Goal: Transaction & Acquisition: Purchase product/service

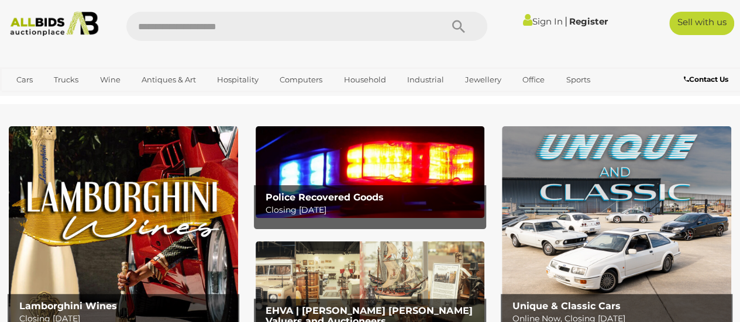
click at [542, 25] on link "Sign In" at bounding box center [543, 21] width 40 height 11
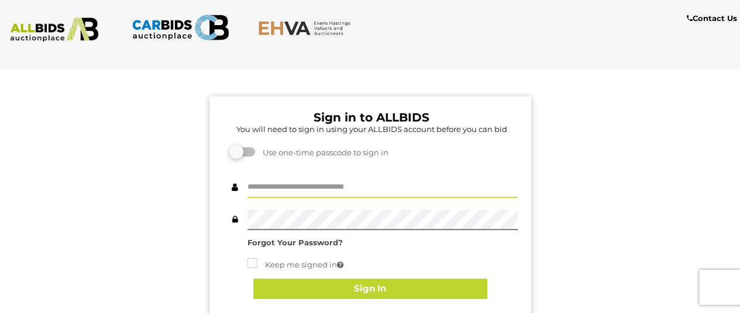
click at [336, 186] on input "text" at bounding box center [382, 188] width 270 height 20
type input "**********"
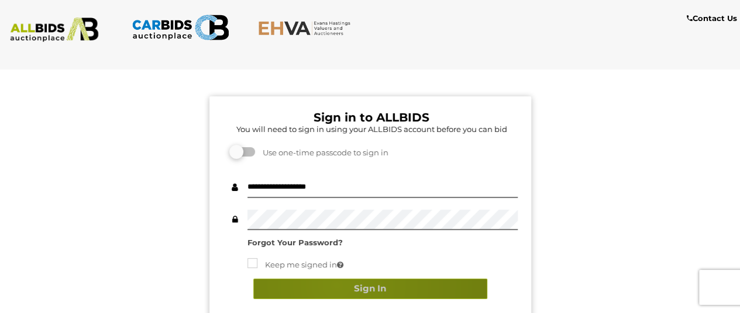
click at [336, 285] on button "Sign In" at bounding box center [370, 289] width 234 height 20
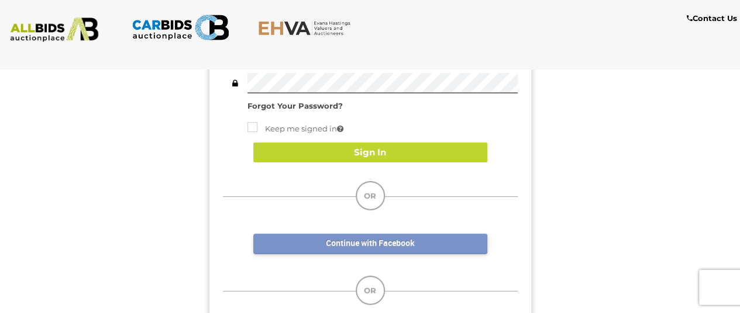
scroll to position [58, 0]
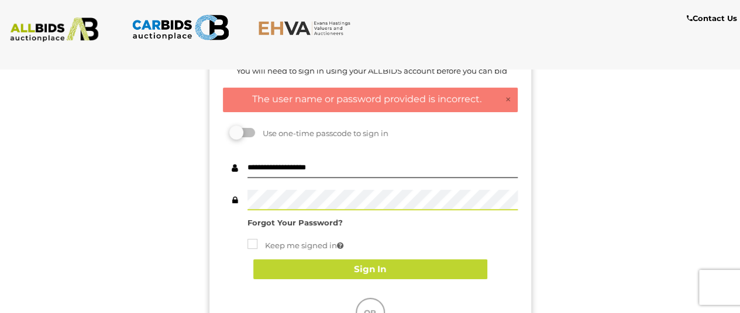
click at [0, 177] on div "Sign in to ALLBIDS You will need to sign in using your ALLBIDS account before y…" at bounding box center [369, 250] width 757 height 477
click at [0, 161] on div "Sign in to ALLBIDS You will need to sign in using your ALLBIDS account before y…" at bounding box center [369, 250] width 757 height 477
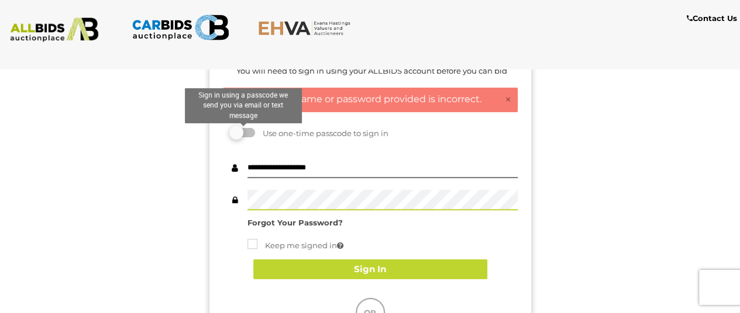
click at [254, 131] on label at bounding box center [243, 132] width 23 height 9
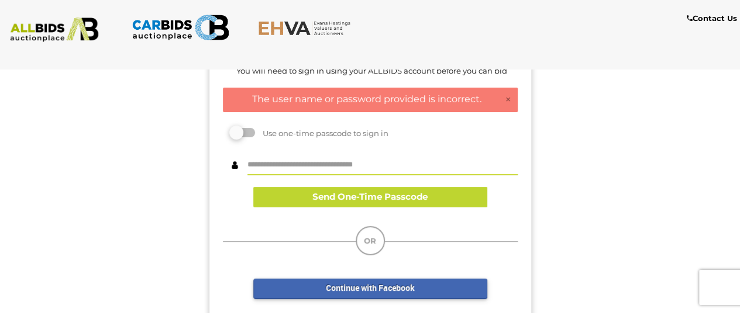
click at [377, 167] on input "text" at bounding box center [382, 165] width 270 height 20
type input "**********"
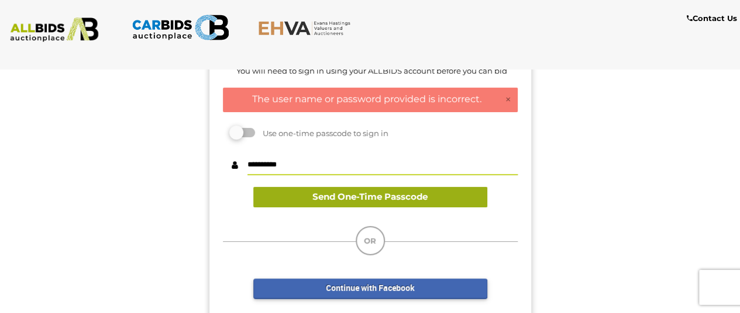
click at [372, 192] on button "Send One-Time Passcode" at bounding box center [370, 197] width 234 height 20
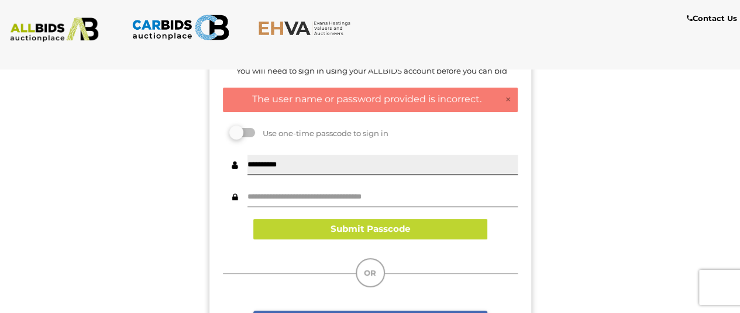
click at [350, 194] on input "text" at bounding box center [382, 197] width 270 height 20
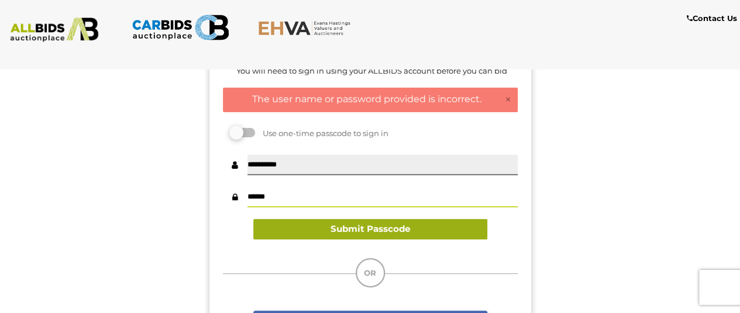
type input "******"
click at [360, 227] on button "Submit Passcode" at bounding box center [370, 229] width 234 height 20
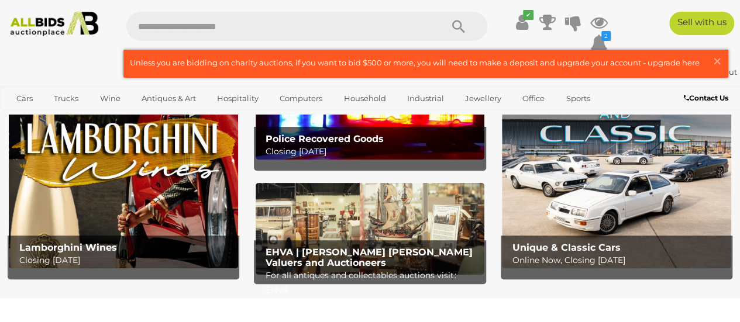
scroll to position [58, 0]
click at [200, 25] on input "text" at bounding box center [278, 26] width 304 height 29
type input "*********"
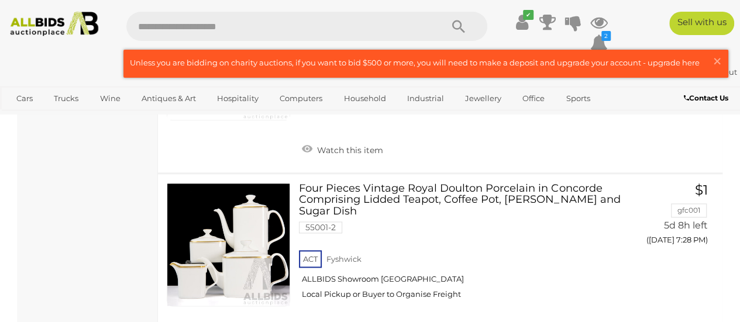
scroll to position [7545, 0]
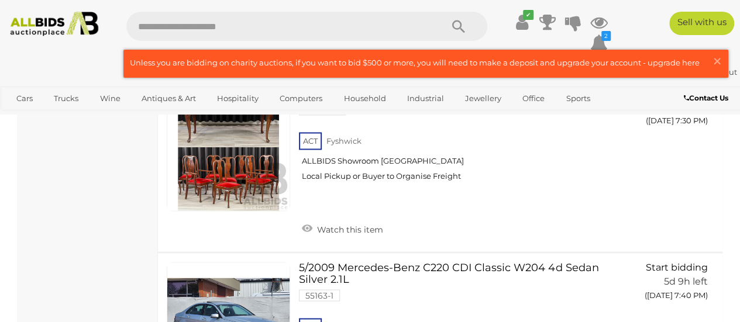
click at [233, 27] on input "text" at bounding box center [278, 26] width 304 height 29
type input "*****"
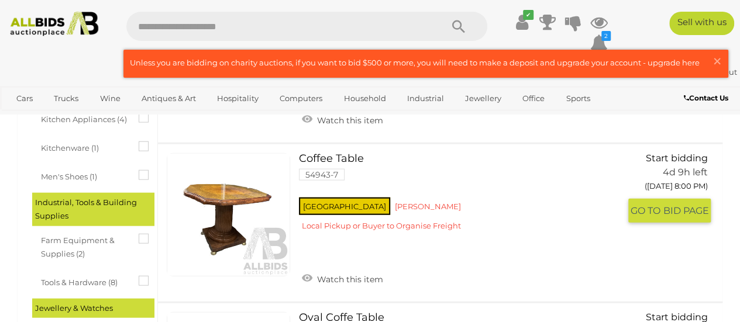
scroll to position [1228, 0]
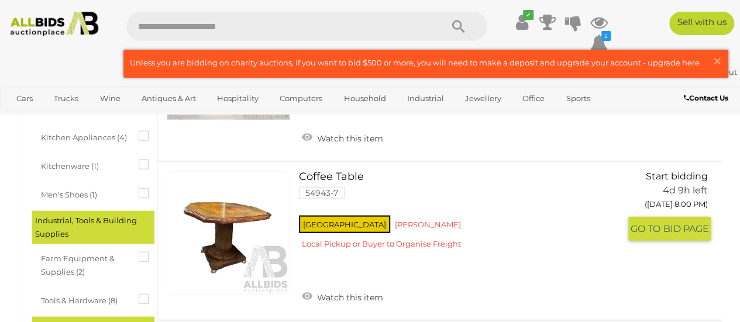
click at [345, 173] on link "Coffee Table 54943-7 NSW" at bounding box center [464, 214] width 312 height 87
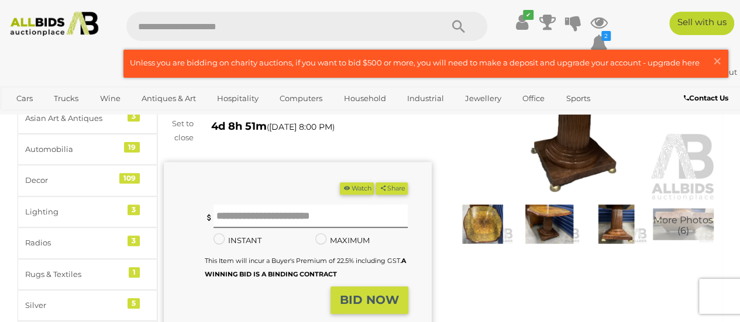
scroll to position [58, 0]
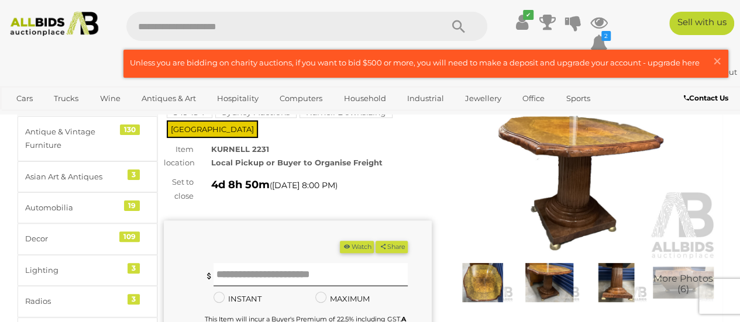
click at [567, 282] on img at bounding box center [549, 282] width 61 height 39
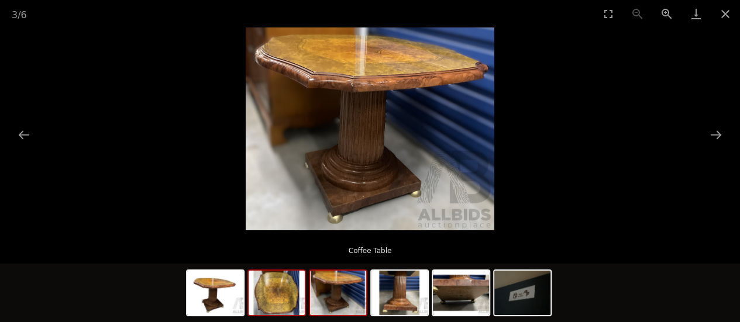
click at [287, 297] on img at bounding box center [277, 293] width 56 height 44
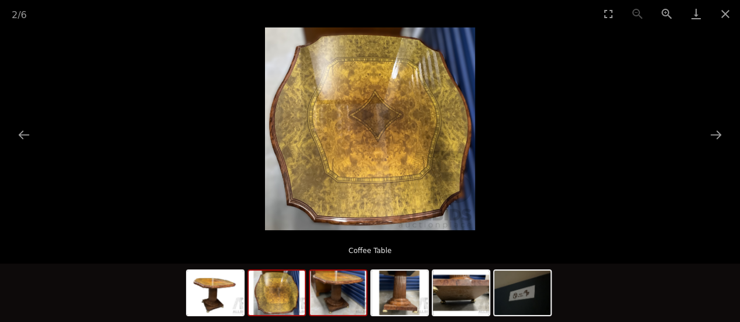
click at [339, 305] on img at bounding box center [338, 293] width 56 height 44
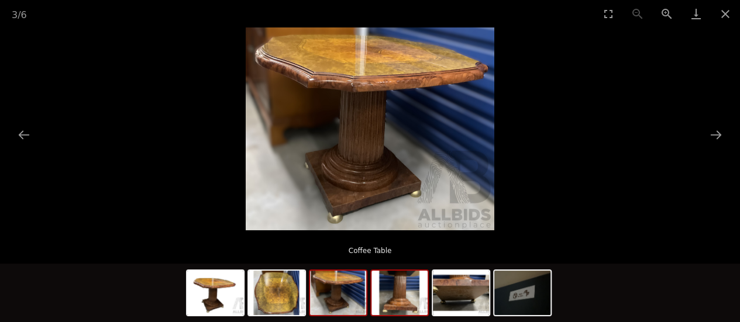
click at [401, 303] on img at bounding box center [399, 293] width 56 height 44
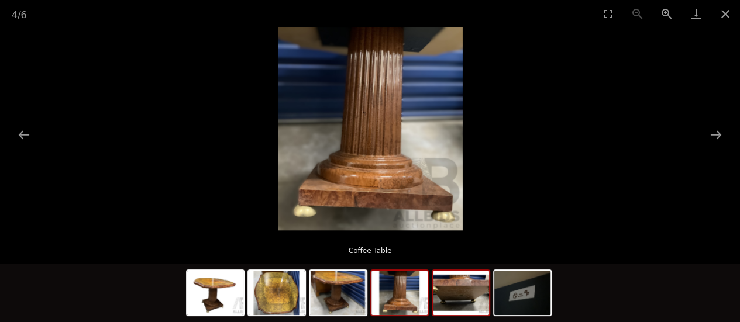
click at [464, 298] on img at bounding box center [461, 293] width 56 height 44
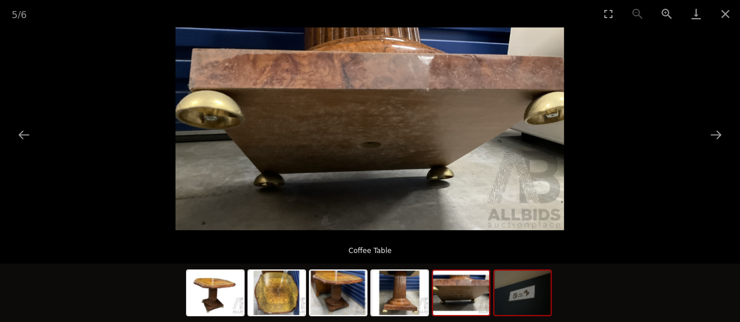
click at [523, 304] on img at bounding box center [522, 293] width 56 height 44
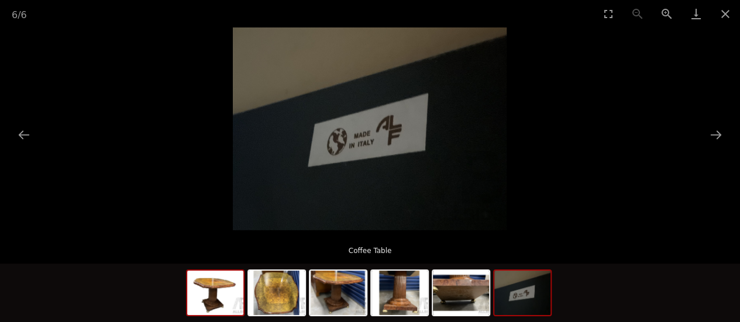
click at [234, 301] on img at bounding box center [215, 293] width 56 height 44
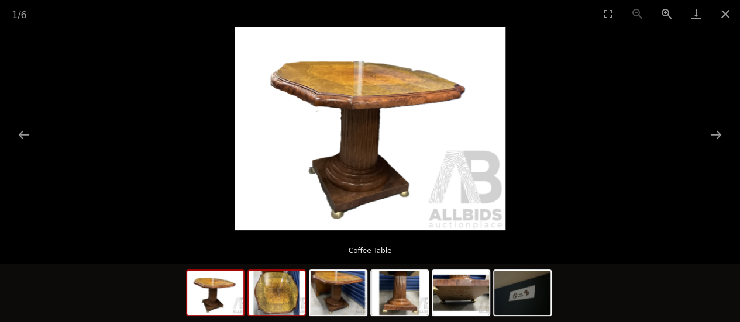
click at [277, 297] on img at bounding box center [277, 293] width 56 height 44
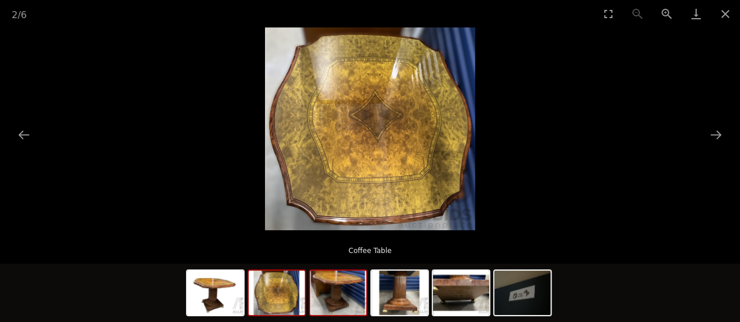
click at [357, 308] on img at bounding box center [338, 293] width 56 height 44
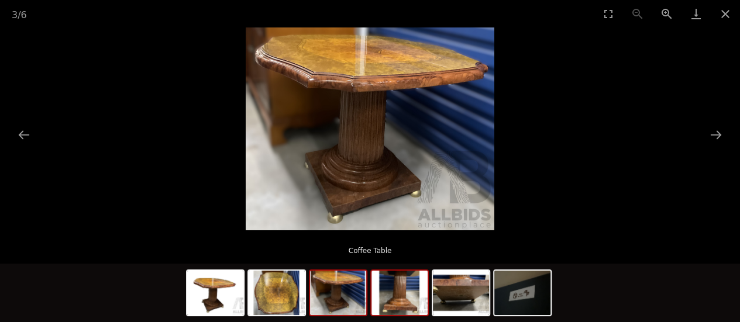
click at [415, 298] on img at bounding box center [399, 293] width 56 height 44
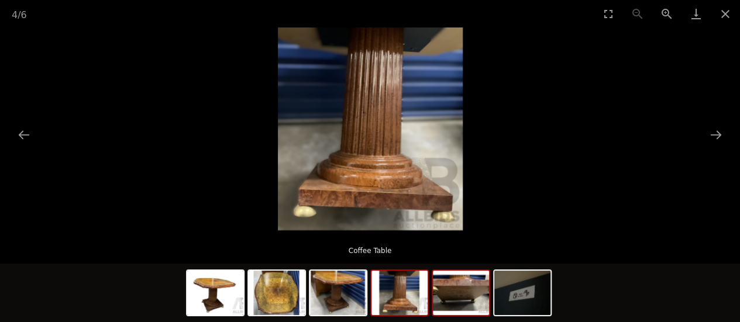
click at [450, 300] on img at bounding box center [461, 293] width 56 height 44
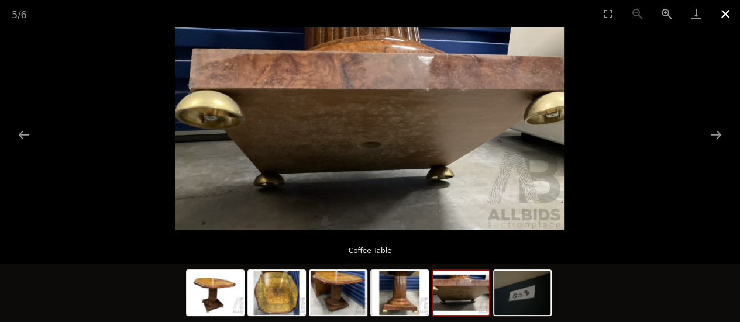
click at [725, 10] on button "Close gallery" at bounding box center [725, 13] width 29 height 27
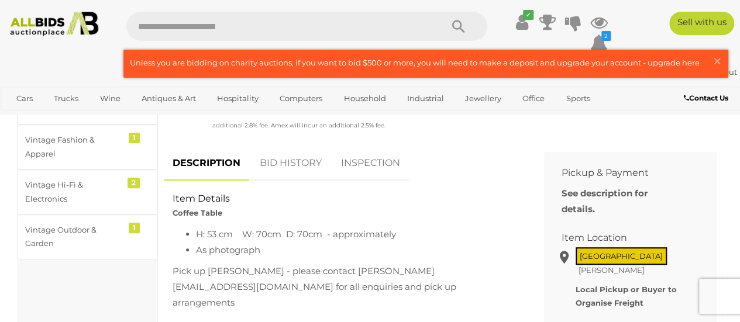
scroll to position [409, 0]
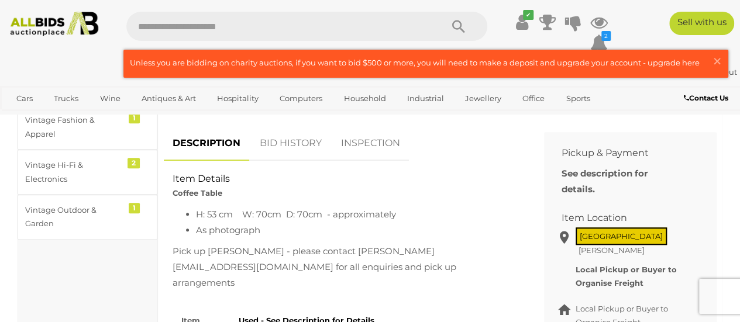
click at [312, 146] on link "BID HISTORY" at bounding box center [291, 143] width 80 height 35
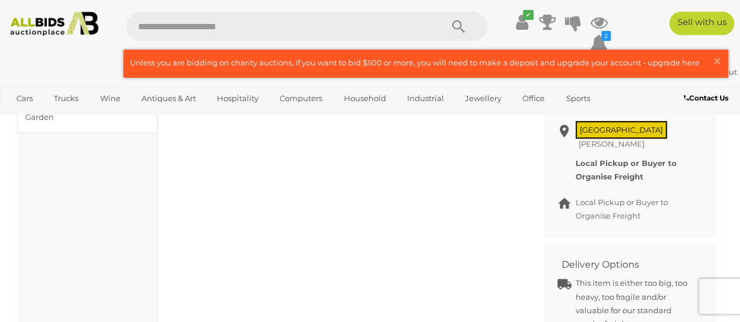
scroll to position [351, 0]
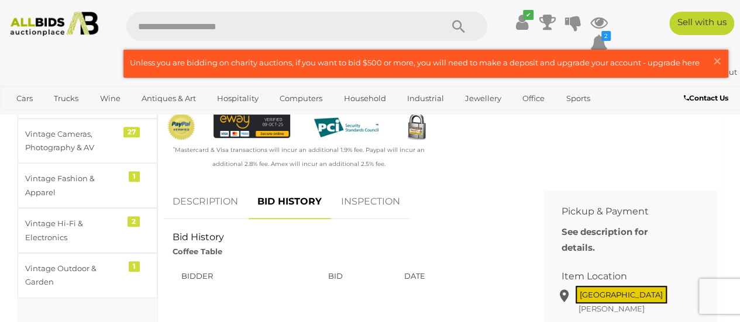
click at [383, 209] on link "INSPECTION" at bounding box center [370, 202] width 77 height 35
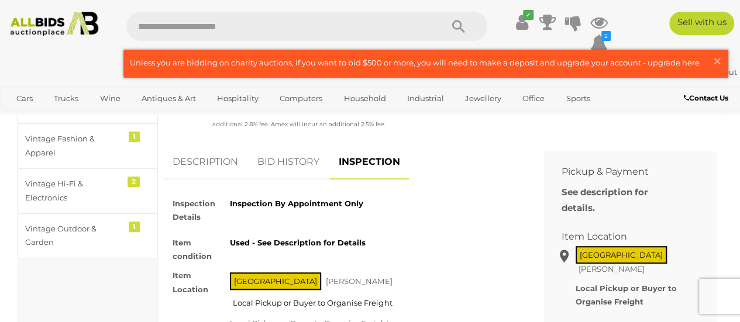
scroll to position [409, 0]
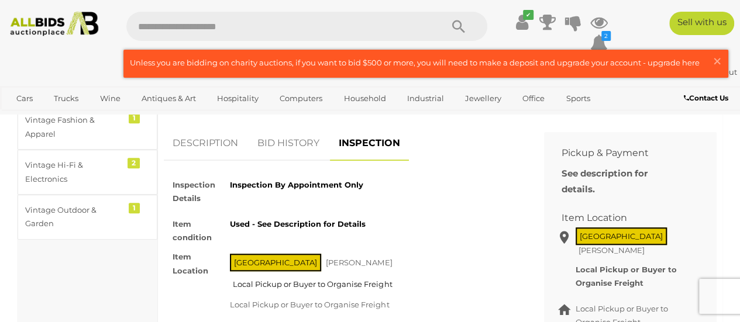
click at [216, 144] on link "DESCRIPTION" at bounding box center [205, 143] width 83 height 35
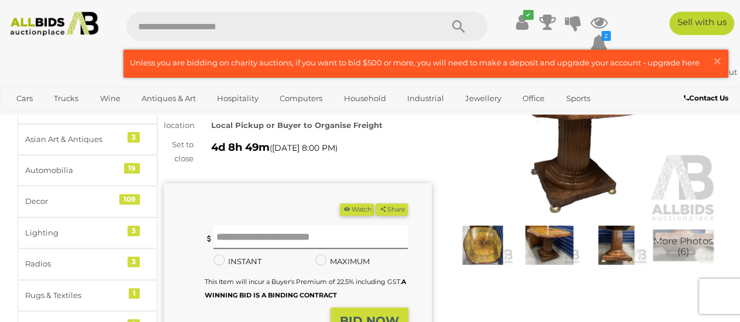
scroll to position [117, 0]
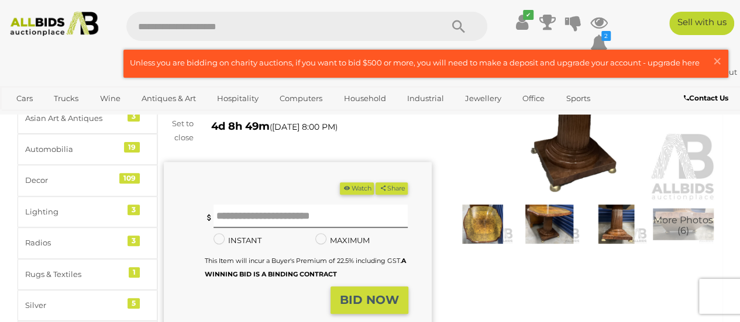
click at [685, 226] on span "More Photos (6)" at bounding box center [683, 225] width 60 height 20
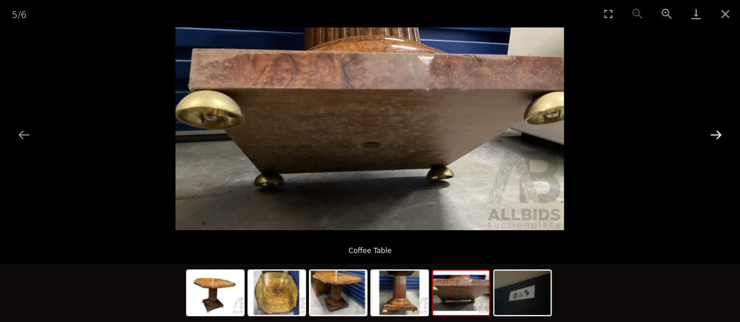
click at [714, 129] on button "Next slide" at bounding box center [716, 134] width 25 height 23
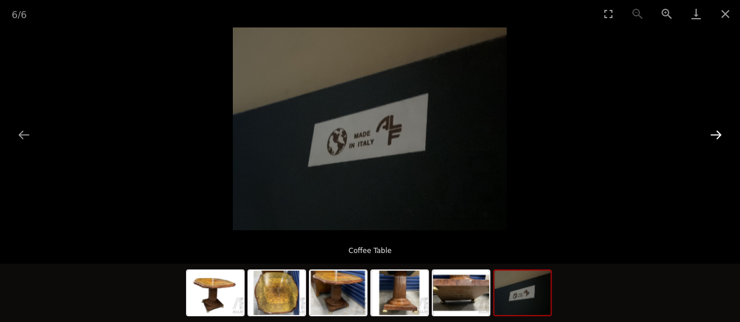
click at [714, 129] on button "Next slide" at bounding box center [716, 134] width 25 height 23
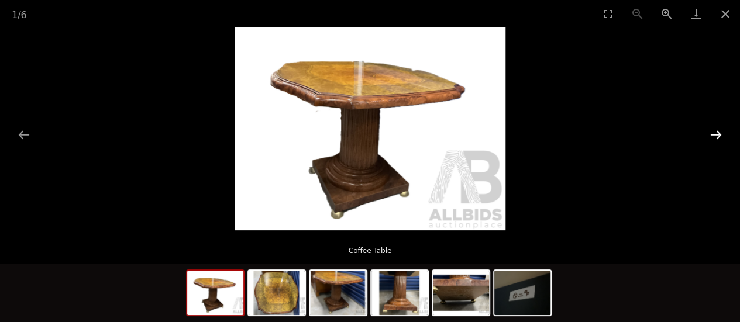
click at [714, 129] on button "Next slide" at bounding box center [716, 134] width 25 height 23
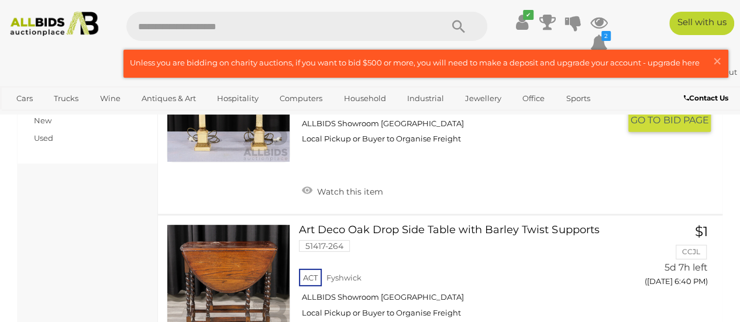
scroll to position [1737, 0]
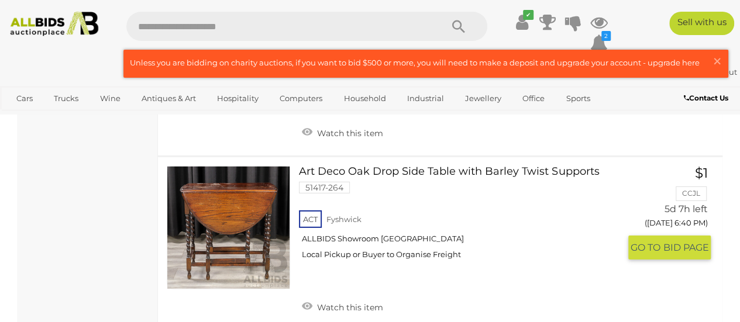
click at [220, 199] on link at bounding box center [228, 227] width 123 height 123
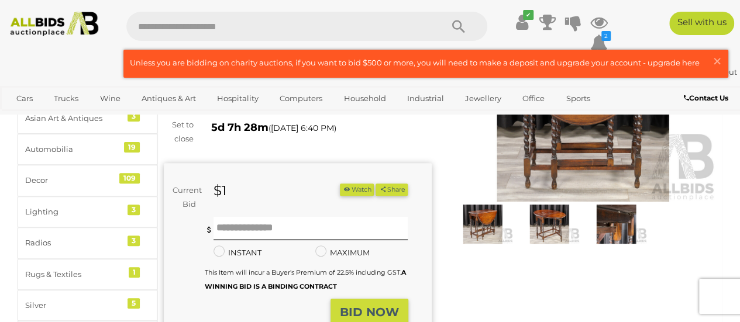
scroll to position [58, 0]
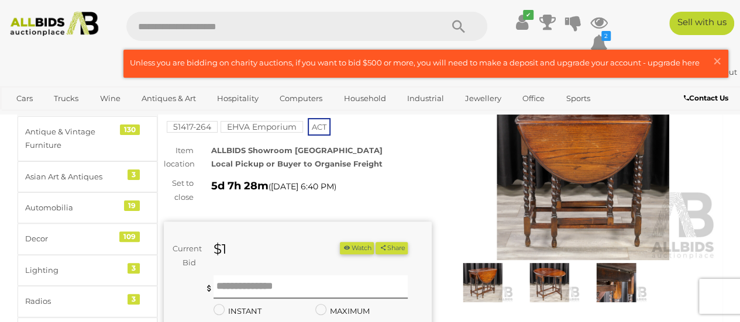
click at [540, 274] on img at bounding box center [549, 282] width 61 height 39
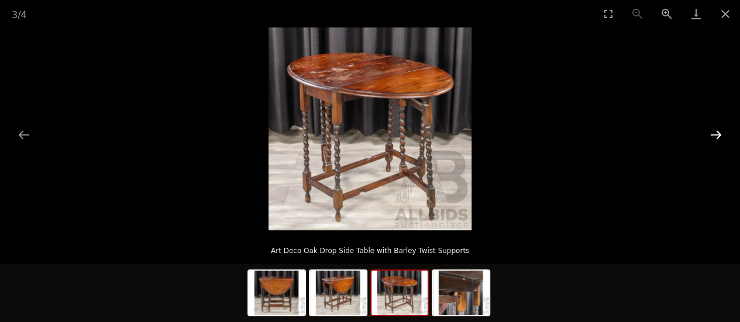
click at [716, 133] on button "Next slide" at bounding box center [716, 134] width 25 height 23
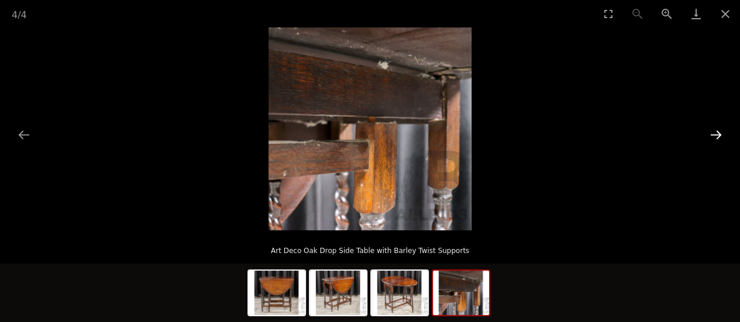
click at [716, 133] on button "Next slide" at bounding box center [716, 134] width 25 height 23
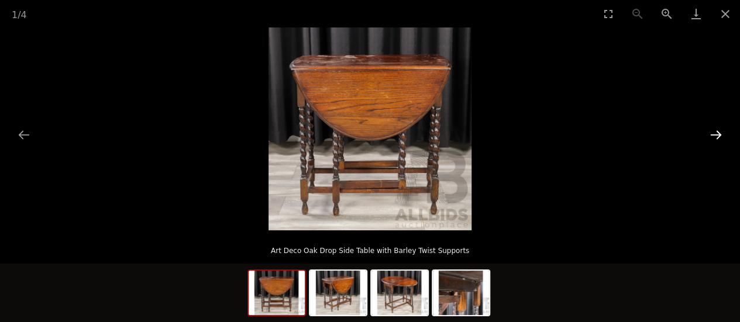
click at [716, 133] on button "Next slide" at bounding box center [716, 134] width 25 height 23
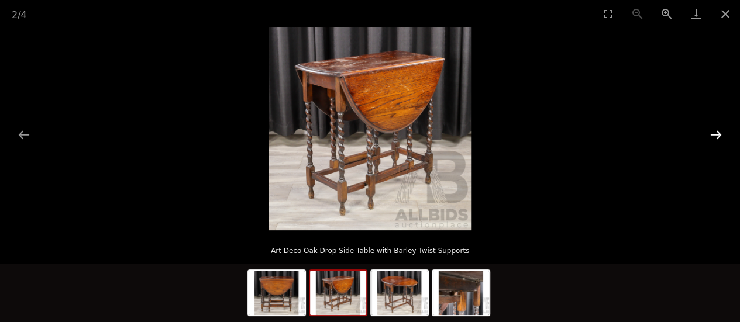
click at [716, 133] on button "Next slide" at bounding box center [716, 134] width 25 height 23
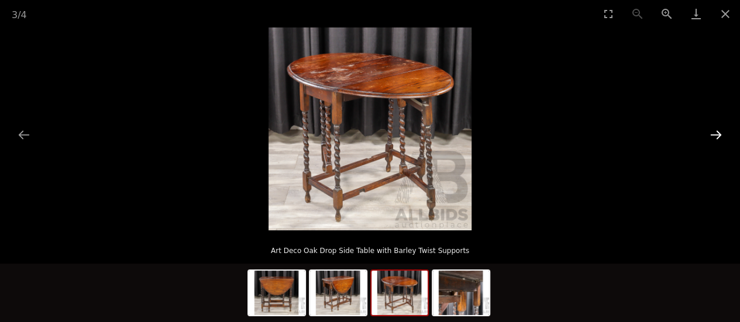
click at [716, 133] on button "Next slide" at bounding box center [716, 134] width 25 height 23
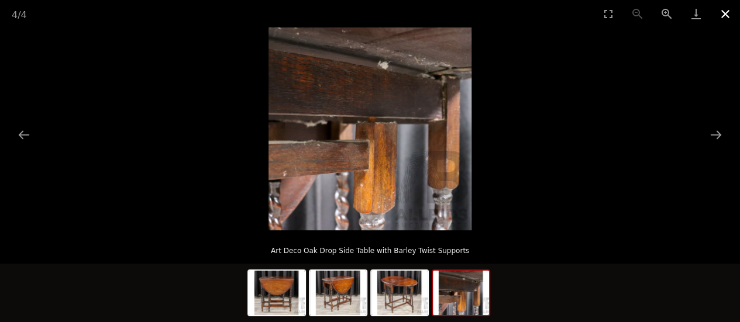
click at [726, 14] on button "Close gallery" at bounding box center [725, 13] width 29 height 27
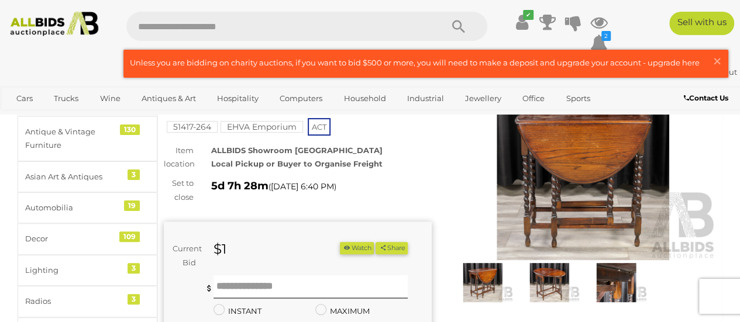
scroll to position [234, 0]
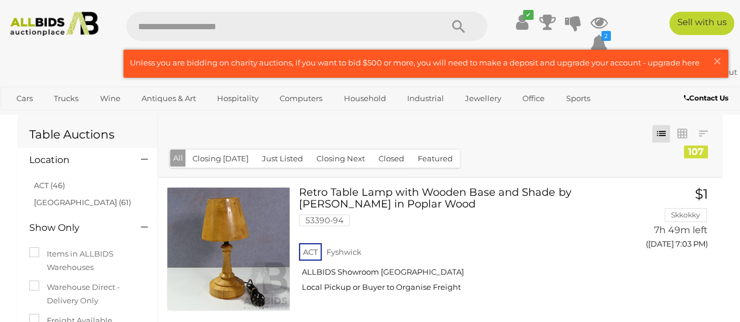
click at [212, 27] on input "text" at bounding box center [278, 26] width 304 height 29
type input "**********"
click at [328, 27] on input "**********" at bounding box center [278, 26] width 304 height 29
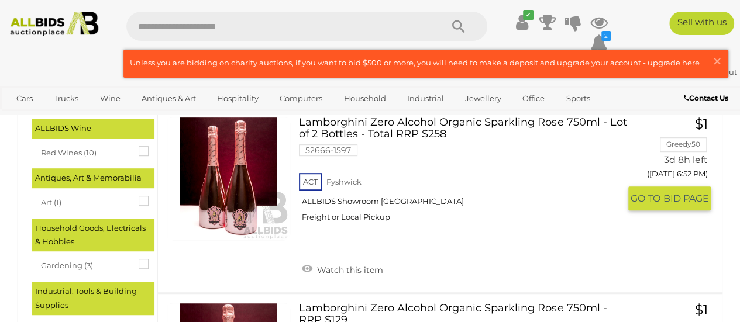
scroll to position [117, 0]
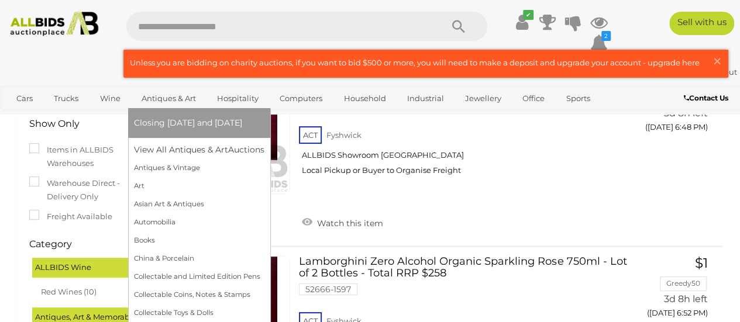
click at [162, 95] on link "Antiques & Art" at bounding box center [169, 98] width 70 height 19
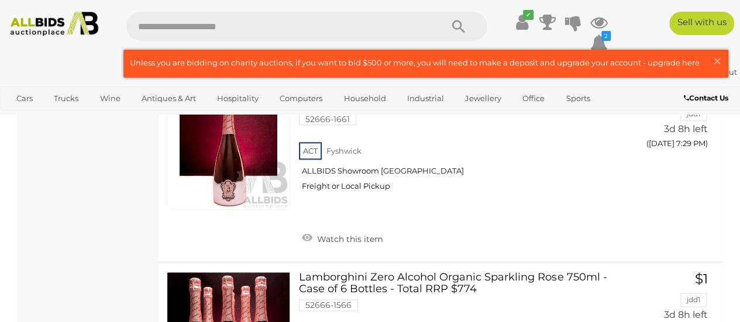
scroll to position [615, 0]
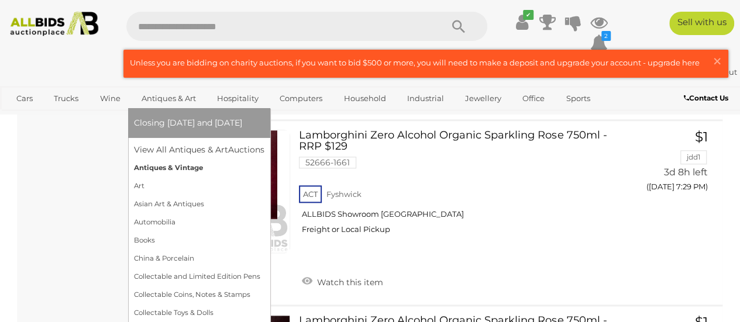
click at [163, 167] on link "Antiques & Vintage" at bounding box center [199, 168] width 130 height 18
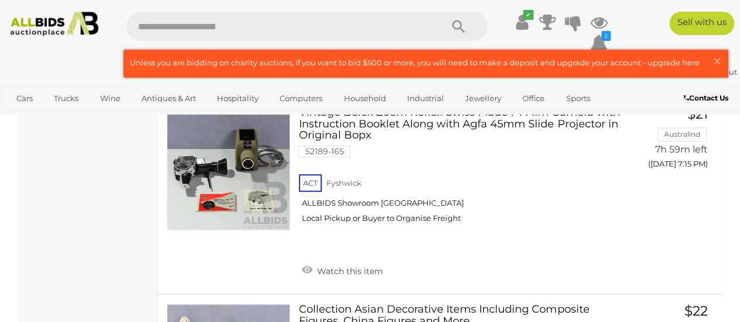
scroll to position [7135, 0]
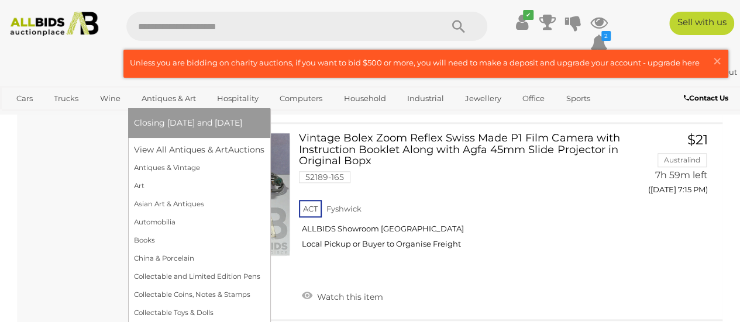
click at [159, 98] on link "Antiques & Art" at bounding box center [169, 98] width 70 height 19
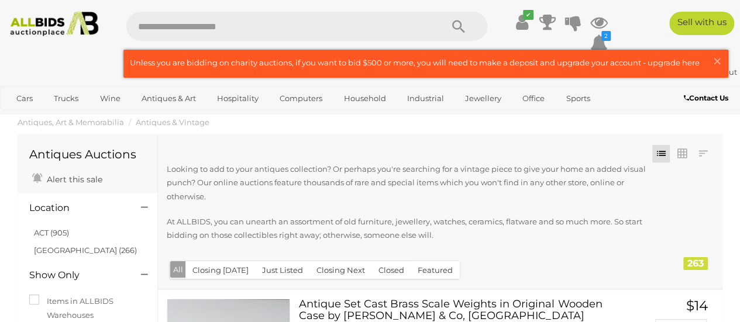
scroll to position [7135, 0]
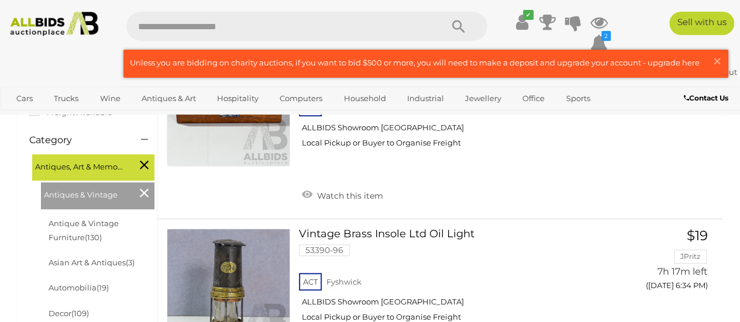
scroll to position [275, 0]
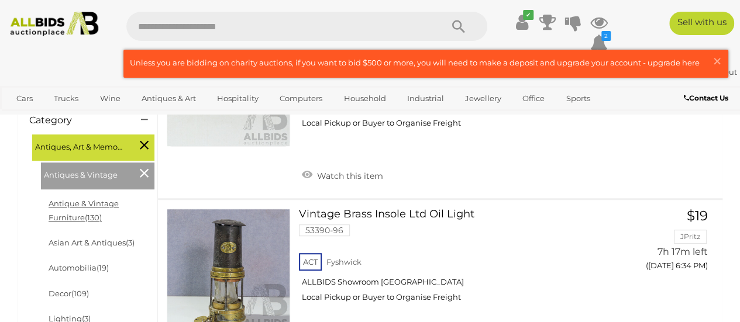
click at [77, 204] on link "Antique & Vintage Furniture (130)" at bounding box center [84, 210] width 70 height 23
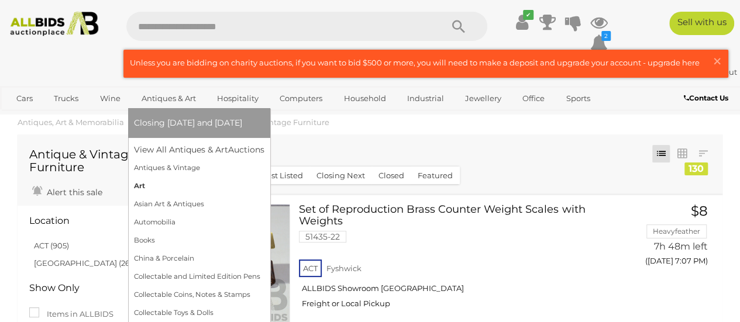
click at [138, 185] on link "Art" at bounding box center [199, 186] width 130 height 18
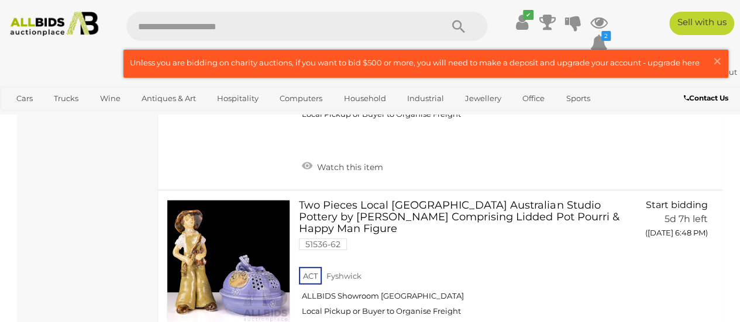
scroll to position [1335, 0]
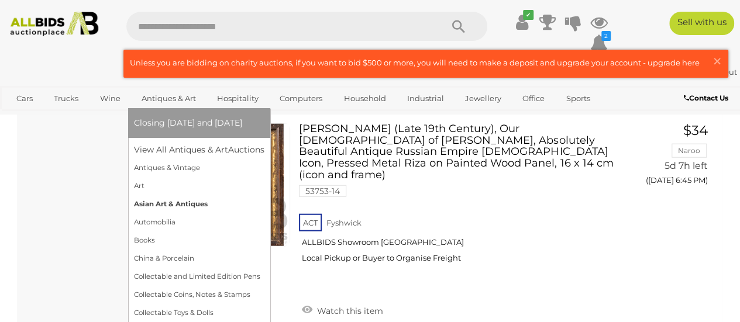
click at [185, 203] on link "Asian Art & Antiques" at bounding box center [199, 204] width 130 height 18
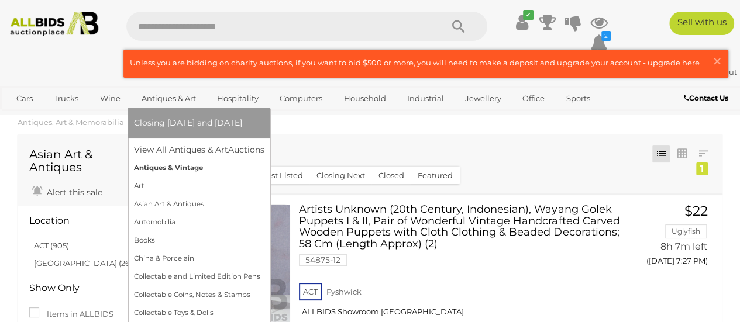
click at [159, 169] on link "Antiques & Vintage" at bounding box center [199, 168] width 130 height 18
